Goal: Task Accomplishment & Management: Manage account settings

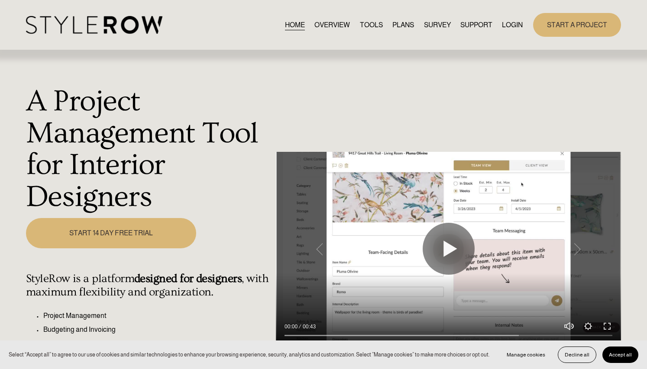
click at [510, 26] on link "LOGIN" at bounding box center [512, 25] width 21 height 12
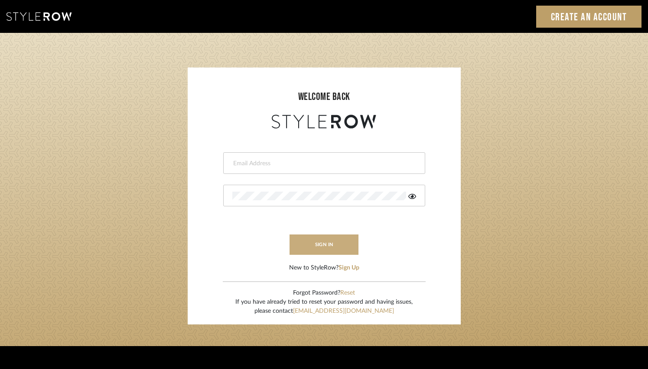
type input "lindsey@lindseymillerinteriors.com"
click at [319, 243] on button "sign in" at bounding box center [323, 245] width 69 height 20
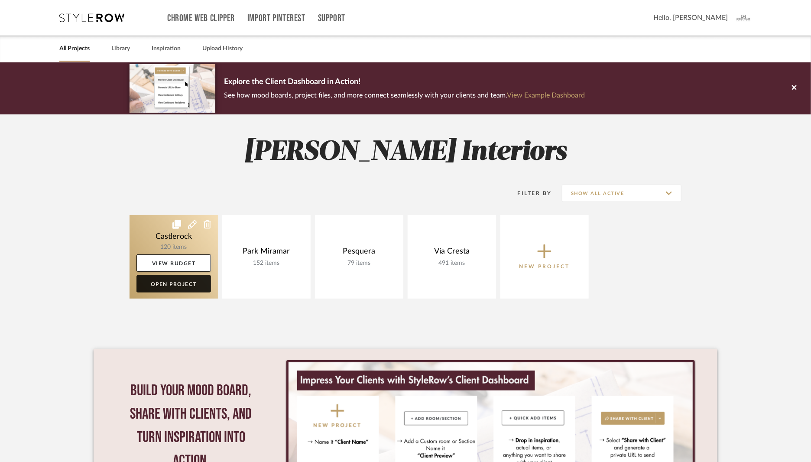
click at [185, 285] on link "Open Project" at bounding box center [173, 283] width 74 height 17
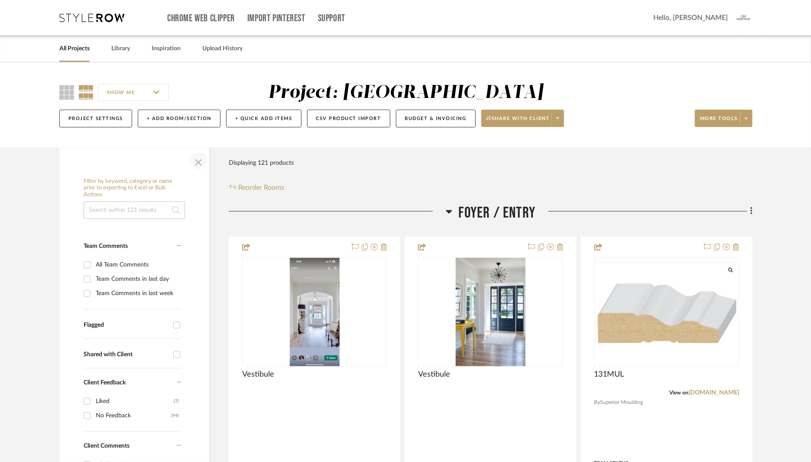
click at [197, 160] on span "button" at bounding box center [198, 160] width 21 height 21
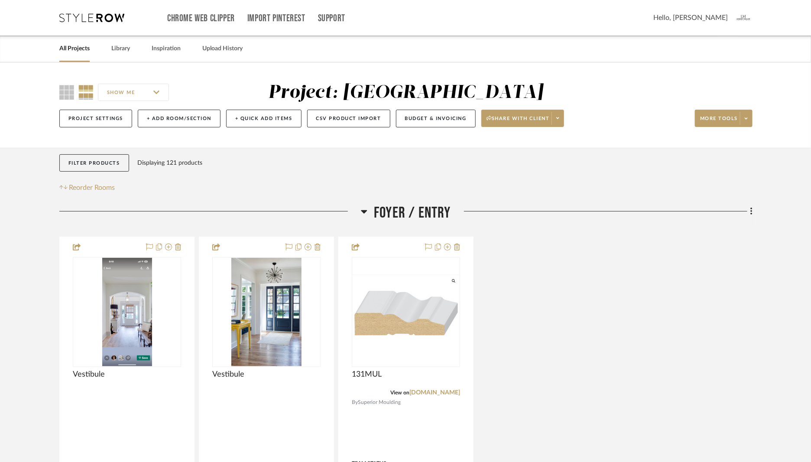
click at [367, 212] on icon at bounding box center [364, 211] width 6 height 10
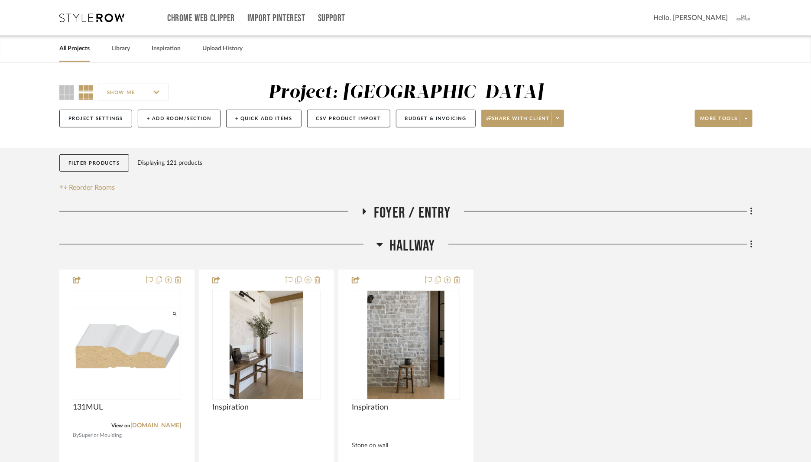
click at [379, 246] on icon at bounding box center [380, 244] width 6 height 3
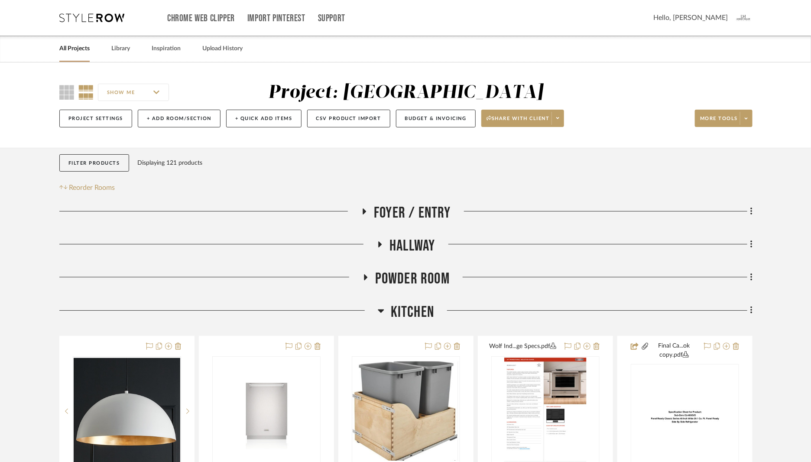
click at [378, 308] on icon at bounding box center [381, 310] width 6 height 10
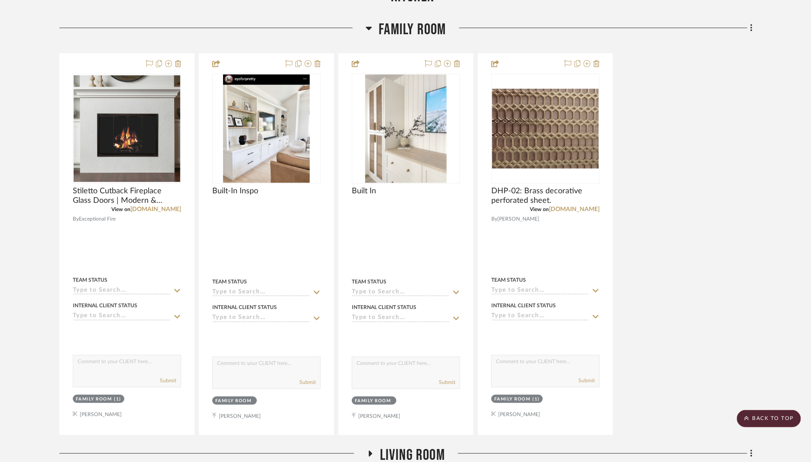
scroll to position [316, 0]
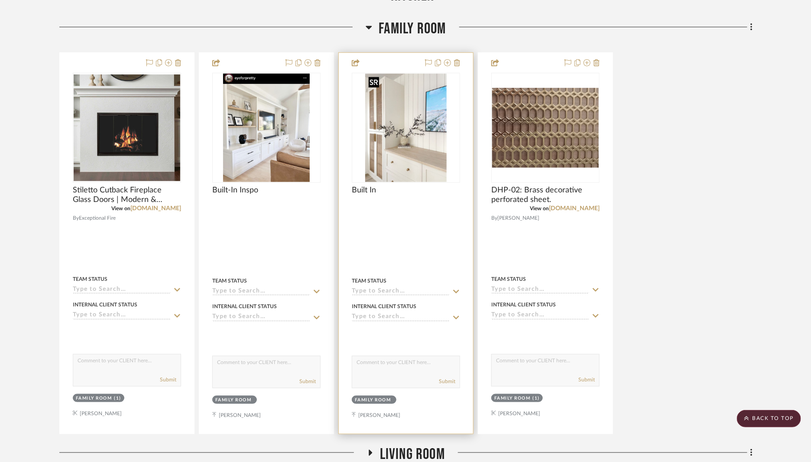
click at [411, 139] on img "0" at bounding box center [405, 128] width 81 height 108
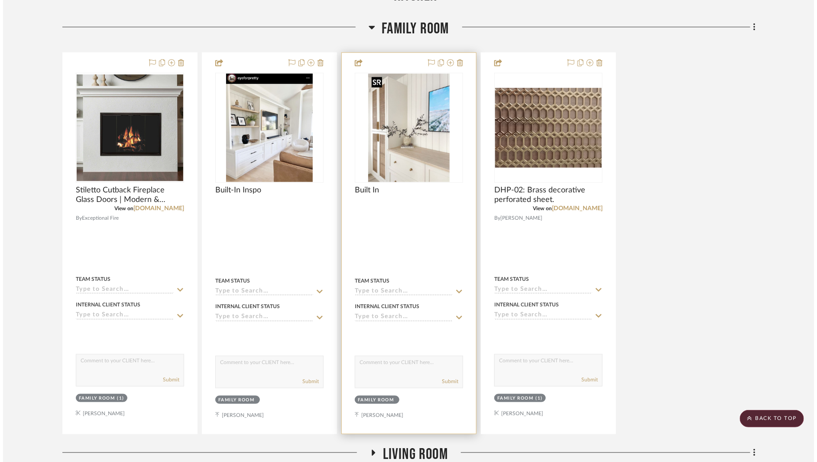
scroll to position [0, 0]
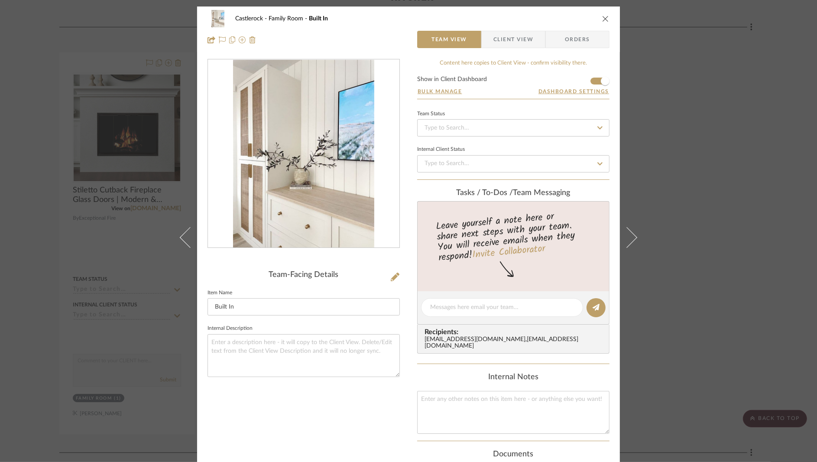
click at [603, 19] on icon "close" at bounding box center [605, 18] width 7 height 7
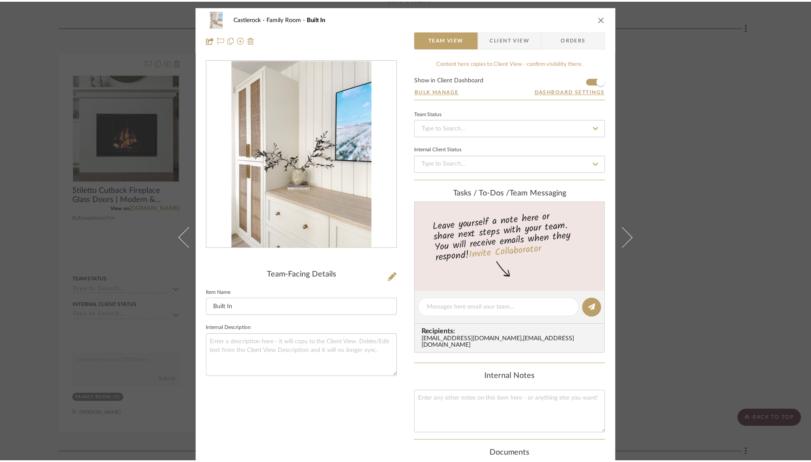
scroll to position [316, 0]
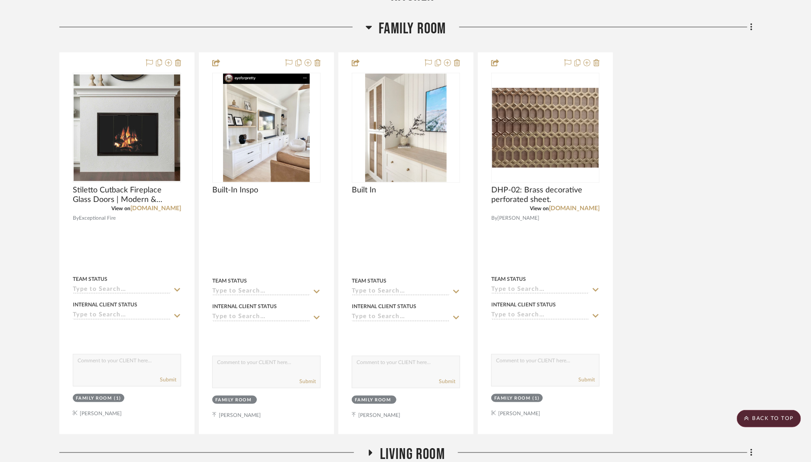
click at [371, 26] on icon at bounding box center [369, 27] width 6 height 10
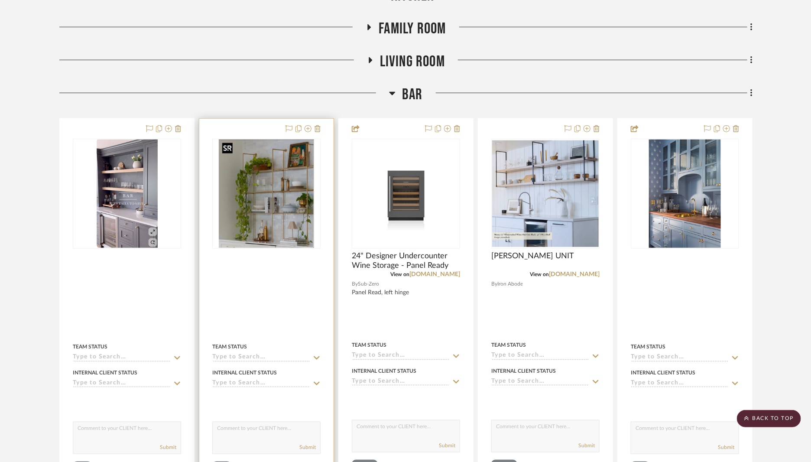
click at [269, 221] on img "0" at bounding box center [266, 193] width 95 height 108
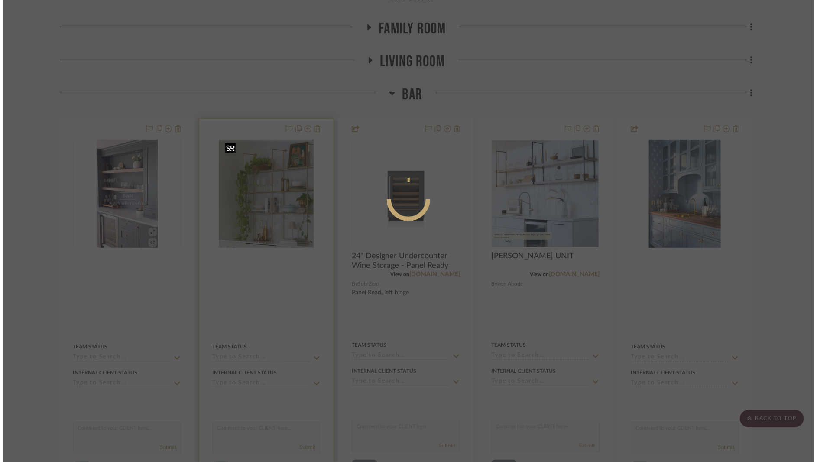
scroll to position [0, 0]
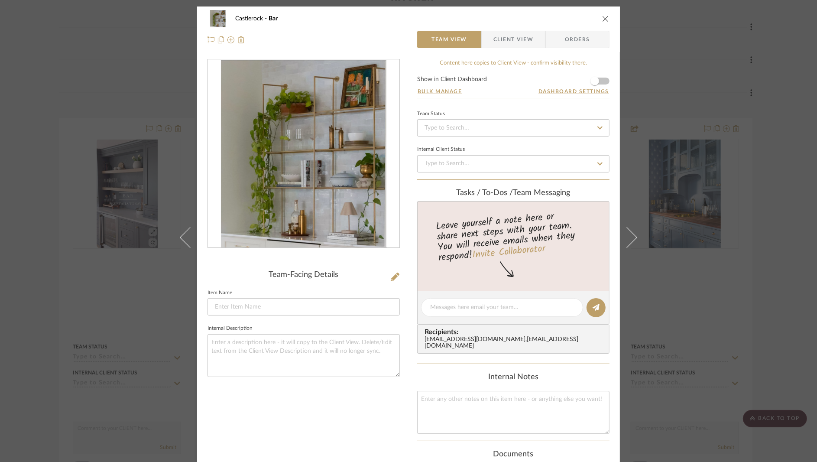
click at [315, 185] on div at bounding box center [303, 153] width 191 height 189
click at [337, 152] on img "0" at bounding box center [304, 154] width 166 height 188
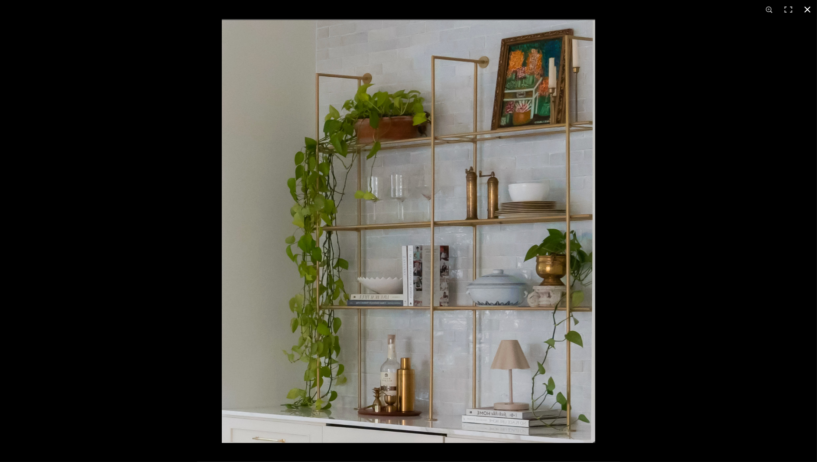
click at [809, 11] on button at bounding box center [807, 9] width 19 height 19
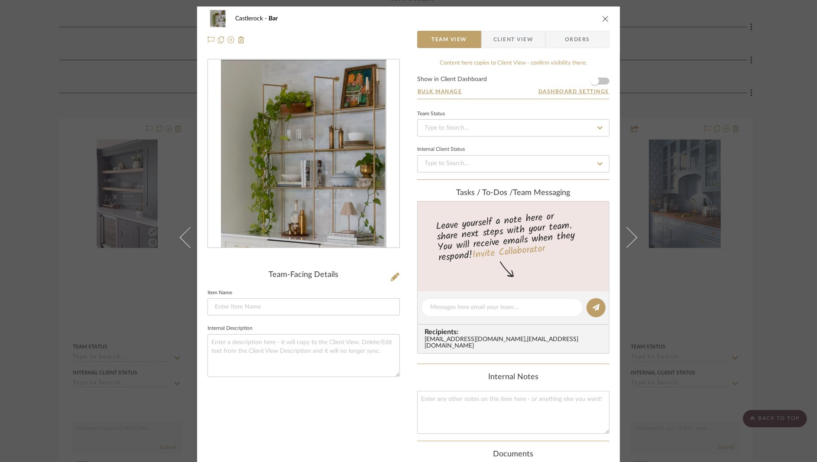
click at [605, 18] on icon "close" at bounding box center [605, 18] width 7 height 7
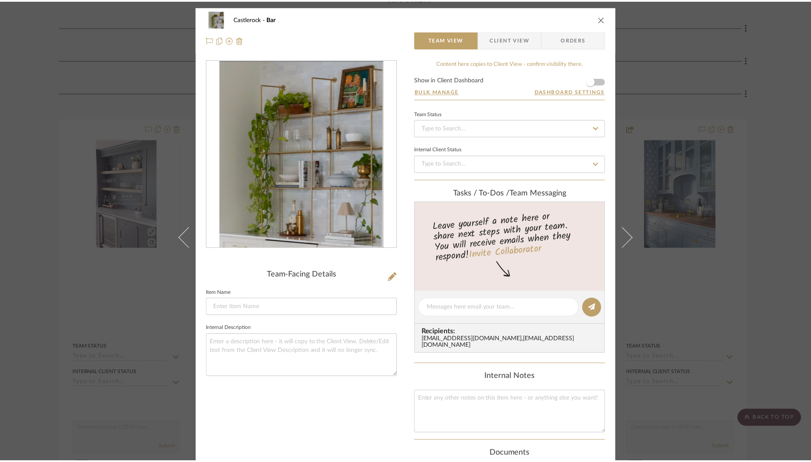
scroll to position [316, 0]
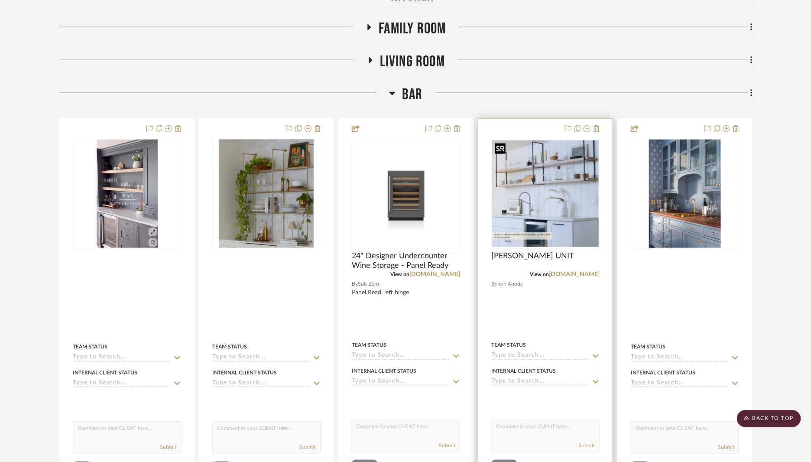
click at [567, 227] on img "0" at bounding box center [545, 193] width 107 height 107
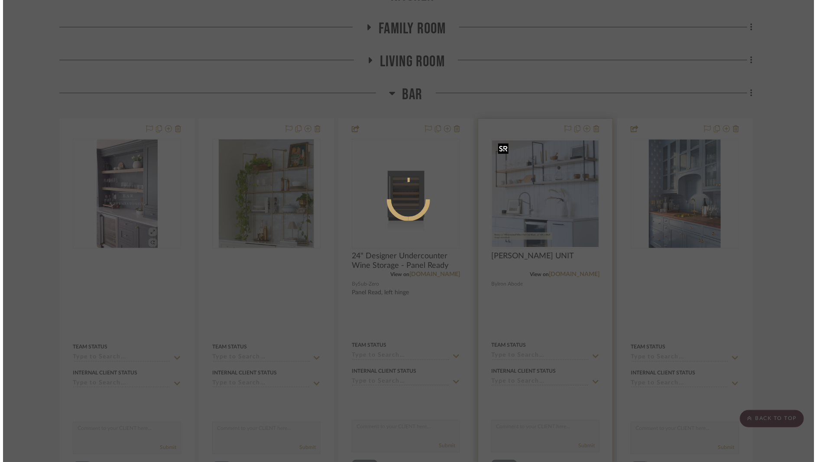
scroll to position [0, 0]
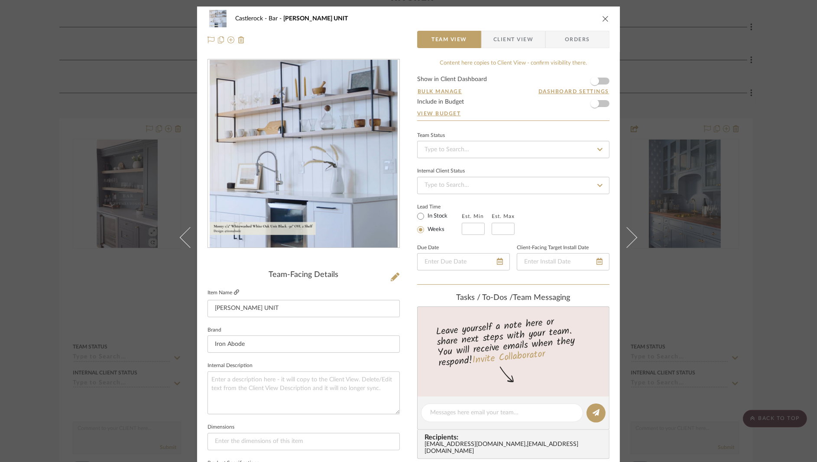
click at [234, 290] on icon at bounding box center [236, 291] width 5 height 5
click at [606, 16] on div "Castlerock Bar [PERSON_NAME] SHELVING UNIT" at bounding box center [408, 18] width 402 height 17
click at [602, 20] on icon "close" at bounding box center [605, 18] width 7 height 7
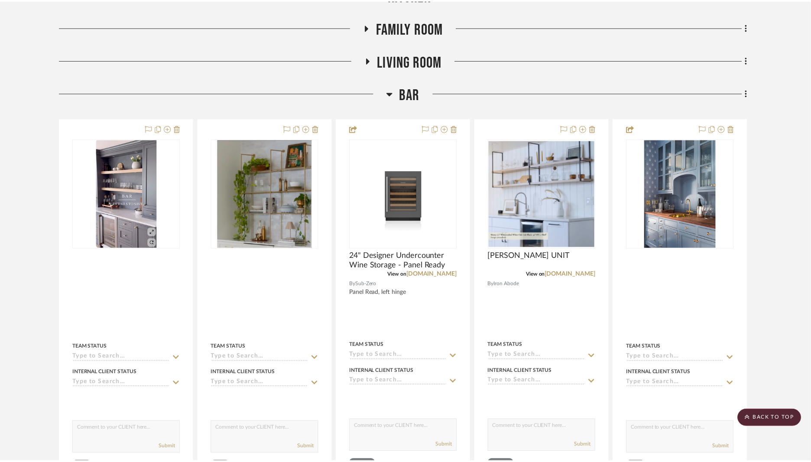
scroll to position [316, 0]
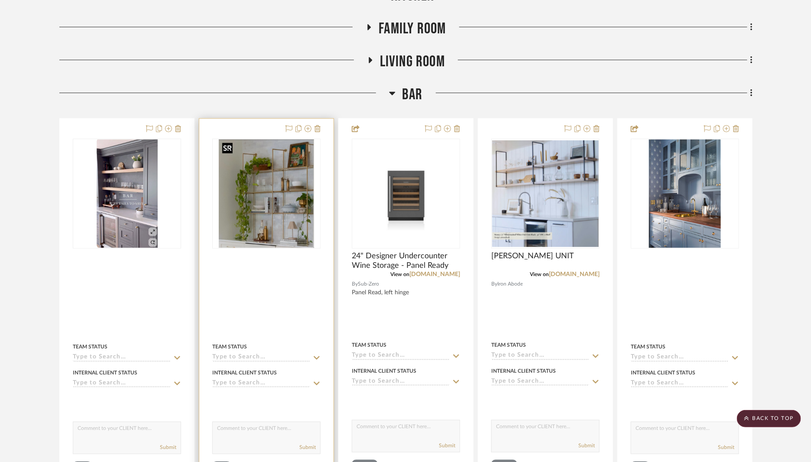
click at [272, 216] on img "0" at bounding box center [266, 193] width 95 height 108
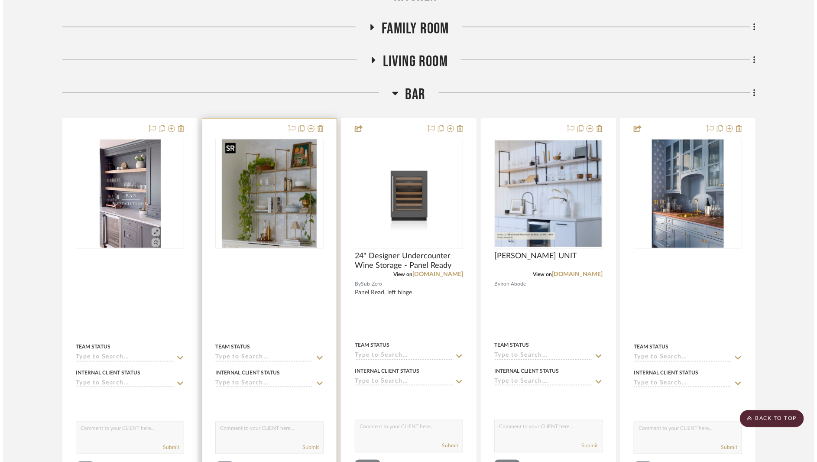
scroll to position [0, 0]
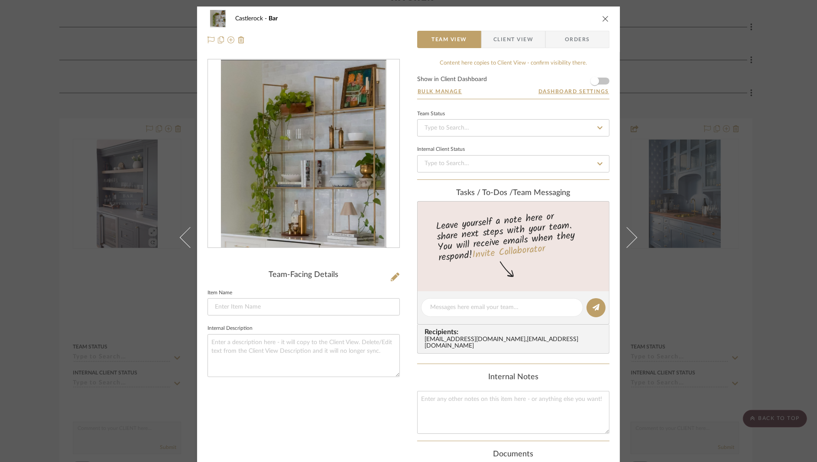
click at [285, 200] on img "0" at bounding box center [304, 154] width 166 height 188
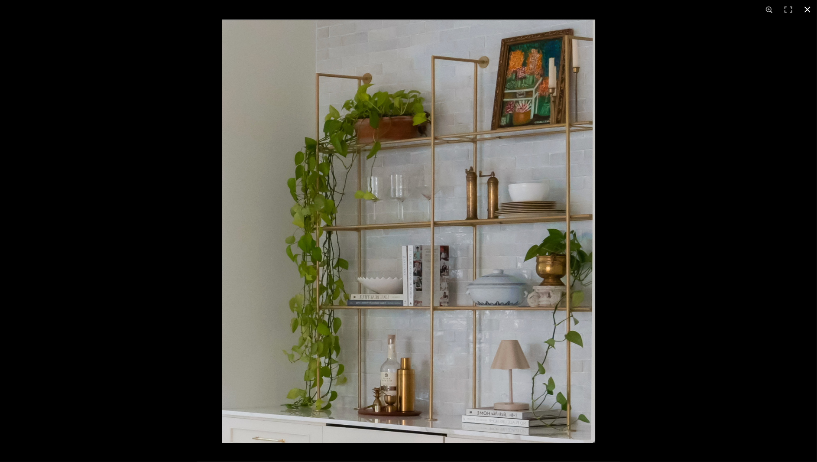
click at [811, 11] on button at bounding box center [807, 9] width 19 height 19
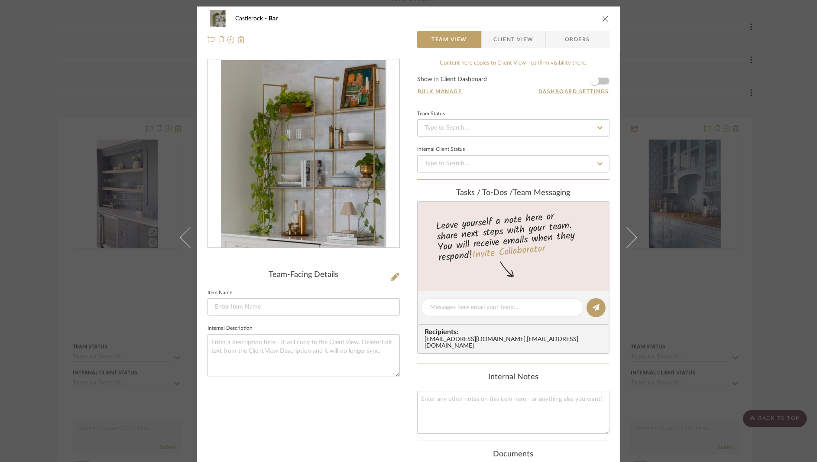
click at [602, 16] on icon "close" at bounding box center [605, 18] width 7 height 7
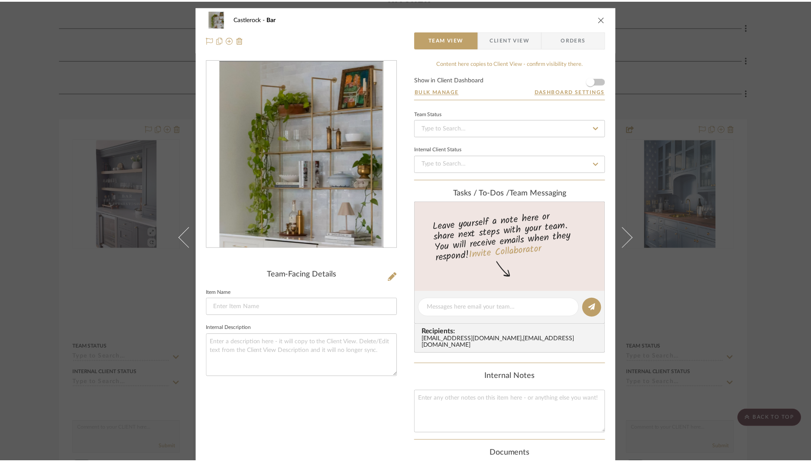
scroll to position [316, 0]
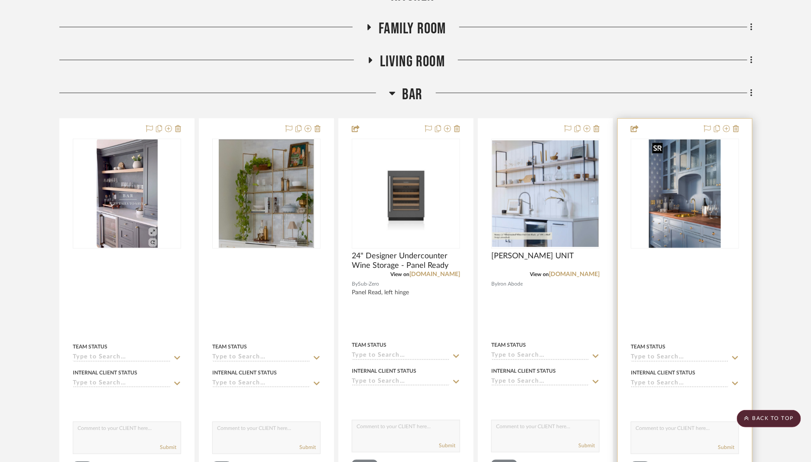
click at [677, 198] on img "0" at bounding box center [685, 193] width 72 height 108
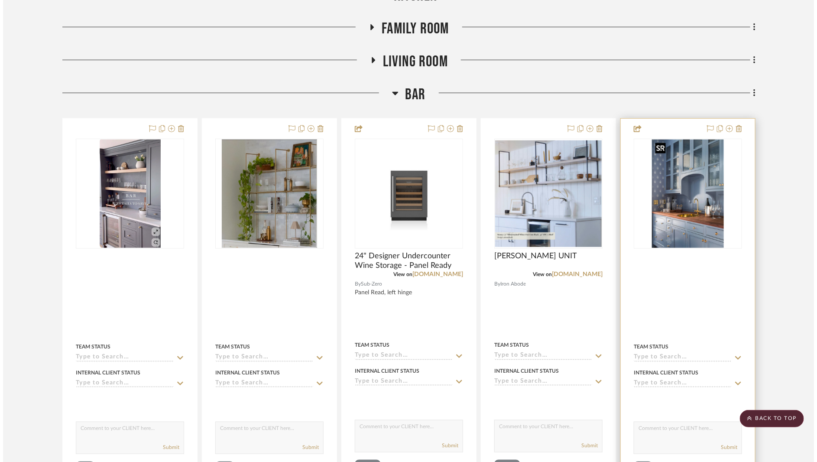
scroll to position [0, 0]
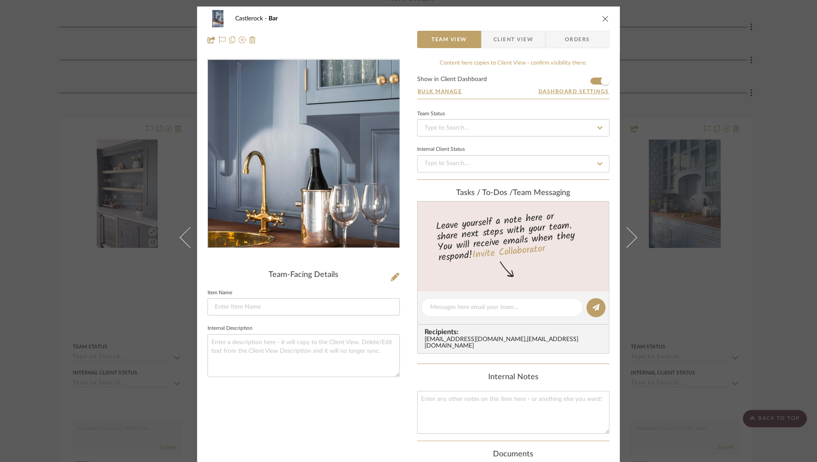
click at [356, 163] on img "0" at bounding box center [303, 154] width 125 height 188
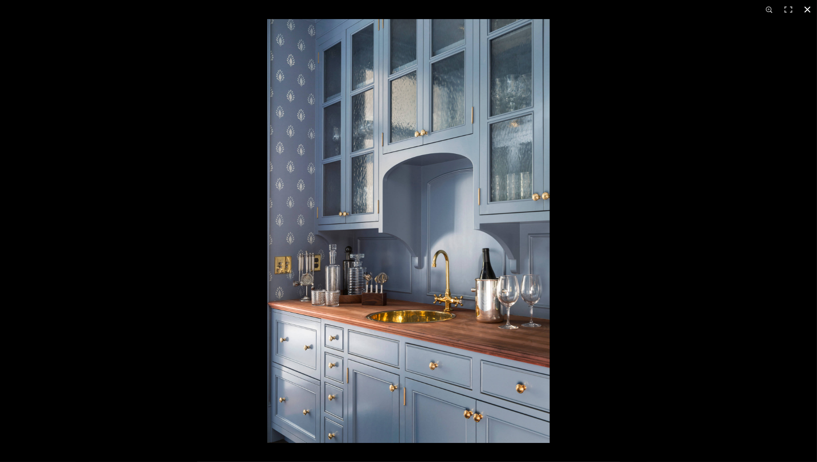
click at [806, 10] on button at bounding box center [807, 9] width 19 height 19
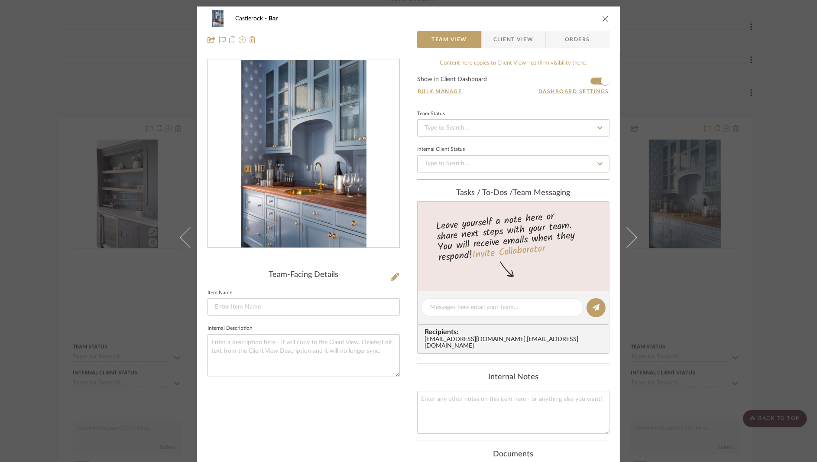
click at [806, 10] on div "Castlerock Bar Team View Client View Orders Team-Facing Details Item Name Inter…" at bounding box center [408, 231] width 817 height 462
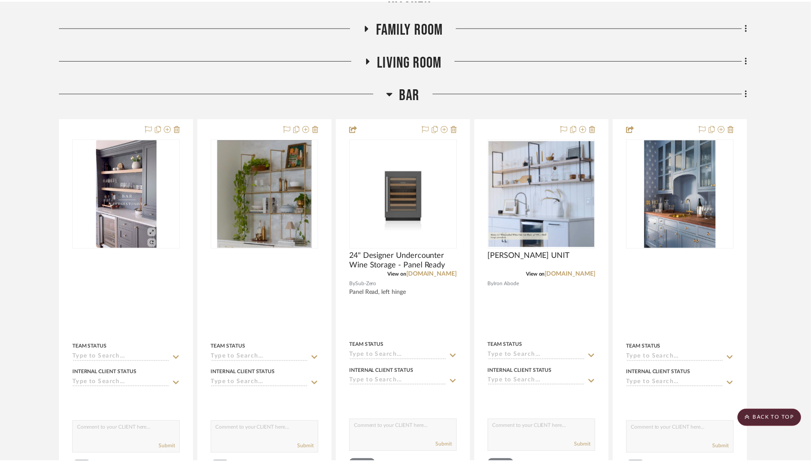
scroll to position [316, 0]
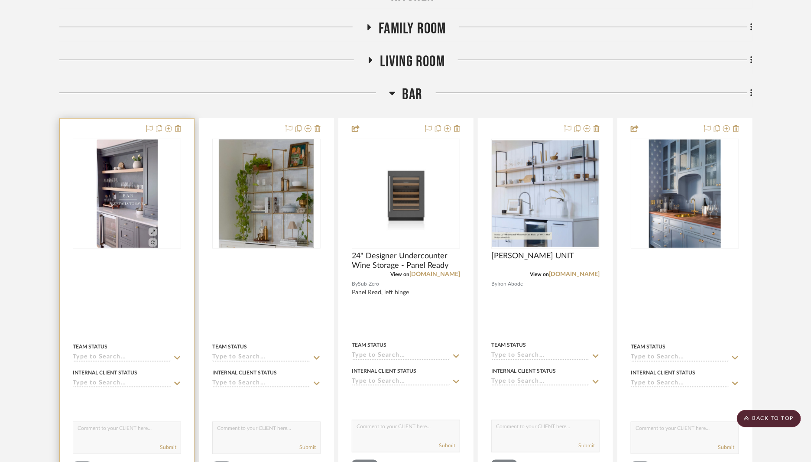
click at [117, 209] on img "0" at bounding box center [127, 193] width 62 height 108
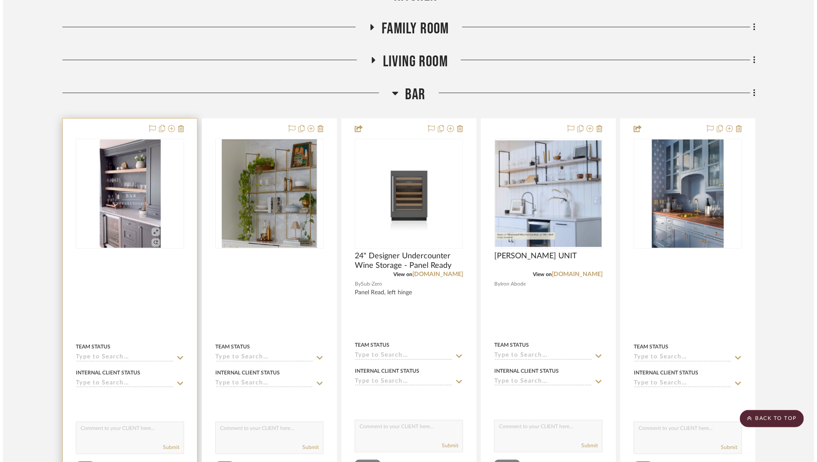
scroll to position [0, 0]
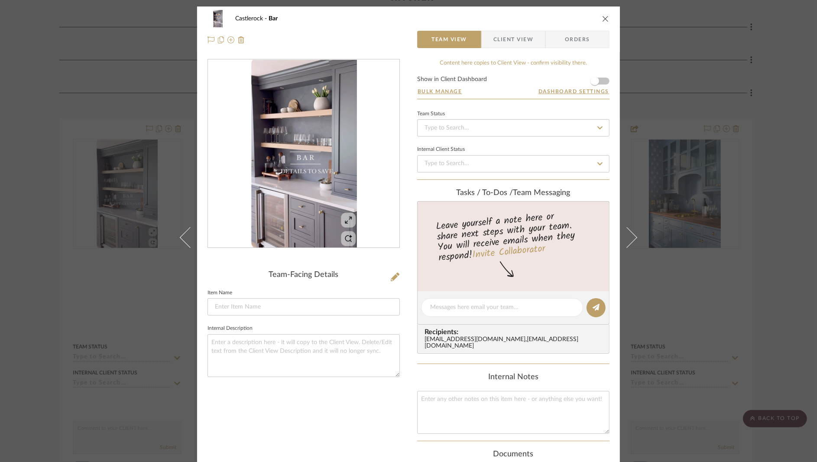
click at [327, 200] on div at bounding box center [303, 153] width 191 height 189
click at [317, 181] on img "0" at bounding box center [303, 154] width 107 height 188
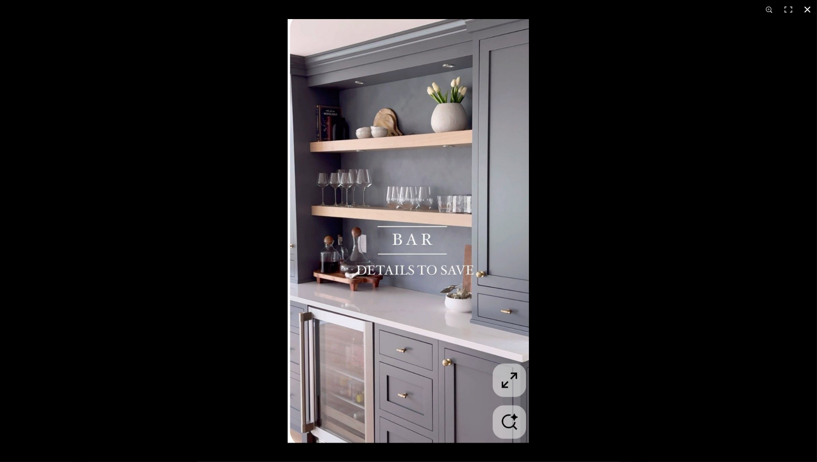
click at [809, 6] on button at bounding box center [807, 9] width 19 height 19
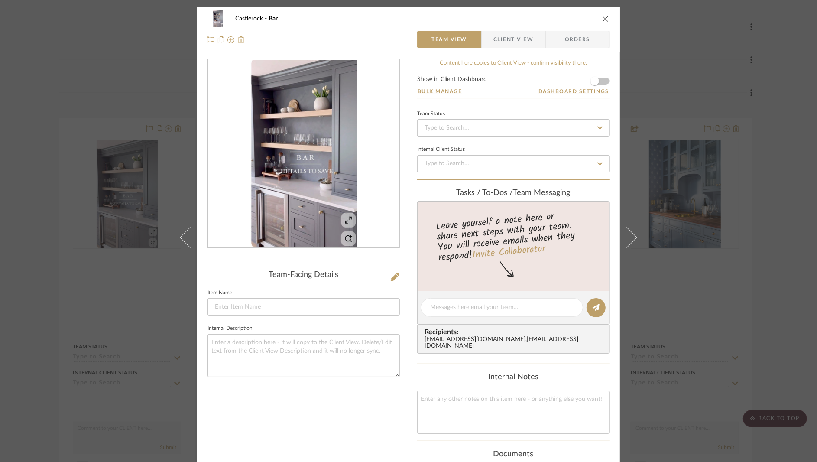
click at [602, 19] on icon "close" at bounding box center [605, 18] width 7 height 7
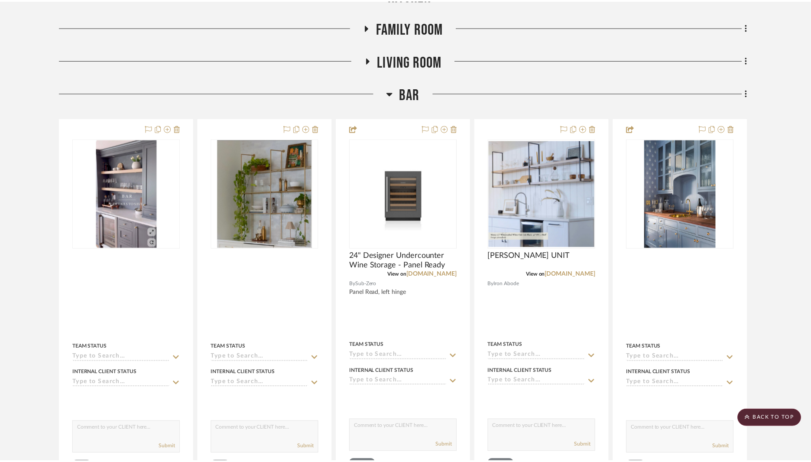
scroll to position [316, 0]
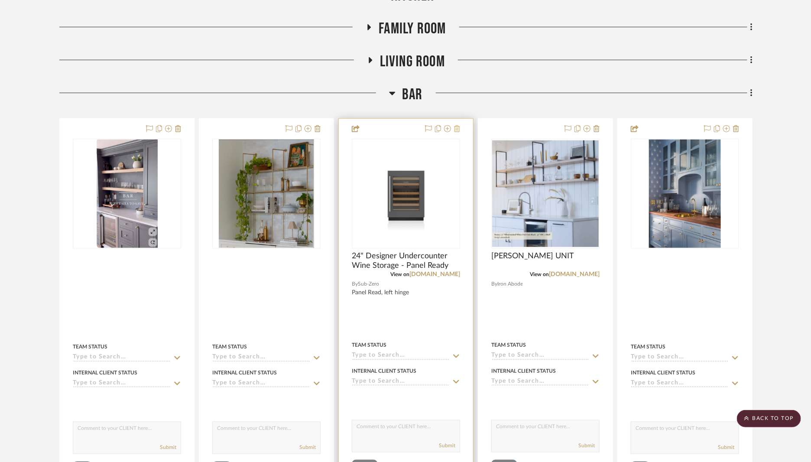
click at [458, 128] on icon at bounding box center [457, 128] width 6 height 7
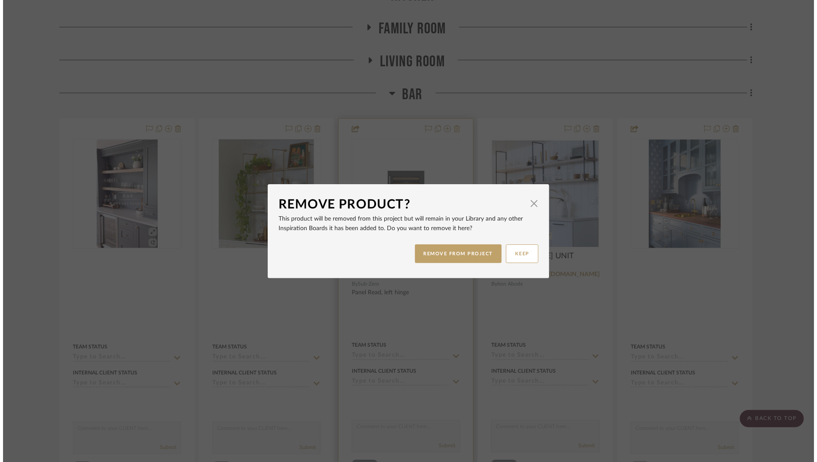
scroll to position [0, 0]
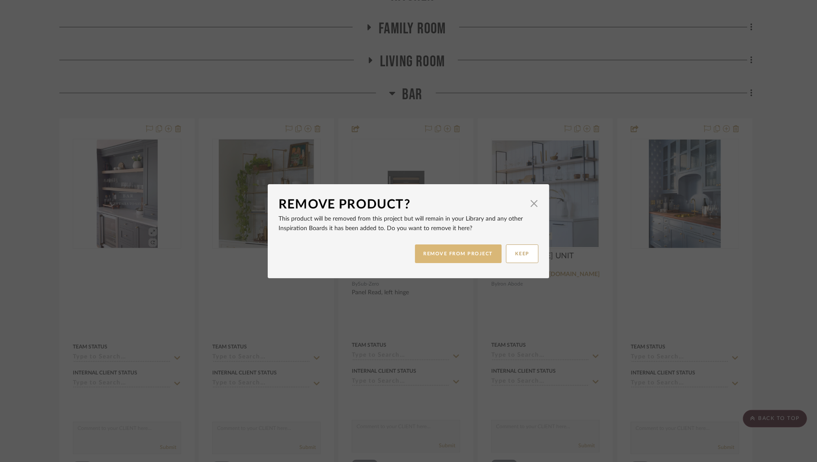
click at [440, 256] on button "REMOVE FROM PROJECT" at bounding box center [458, 253] width 87 height 19
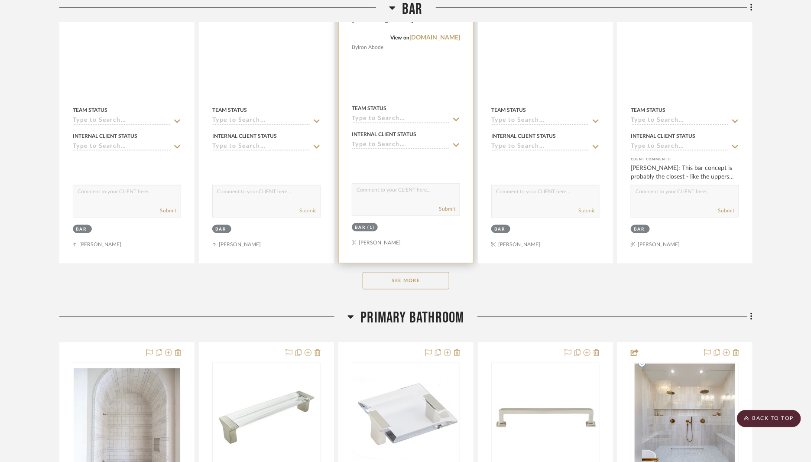
scroll to position [554, 0]
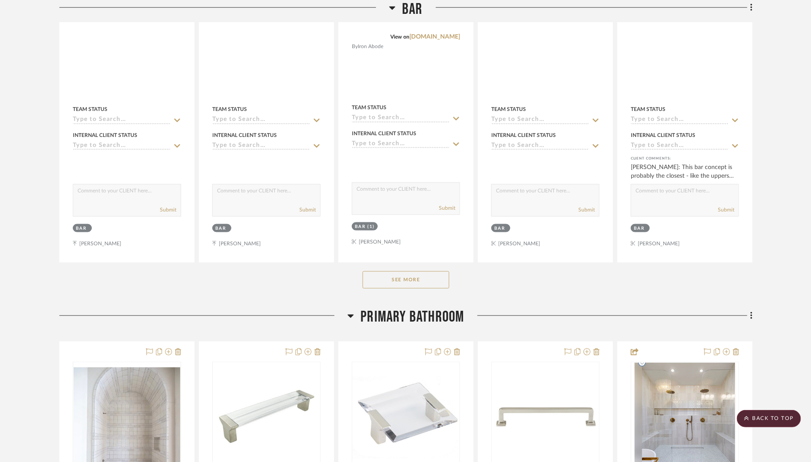
click at [405, 279] on button "See More" at bounding box center [406, 279] width 87 height 17
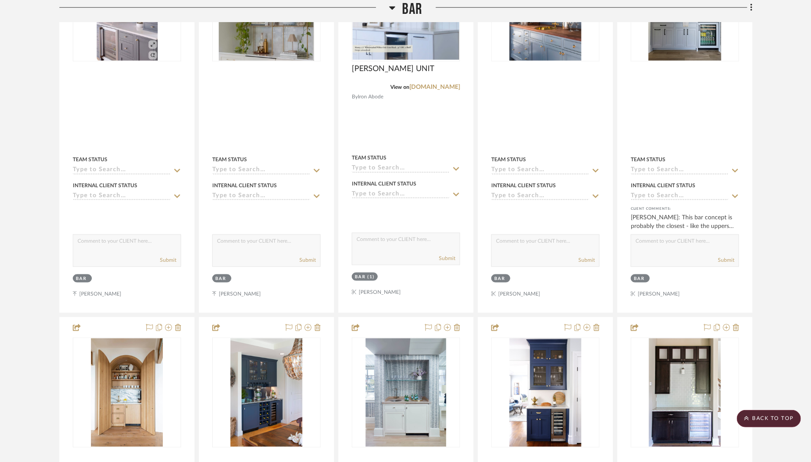
scroll to position [502, 0]
